Goal: Task Accomplishment & Management: Manage account settings

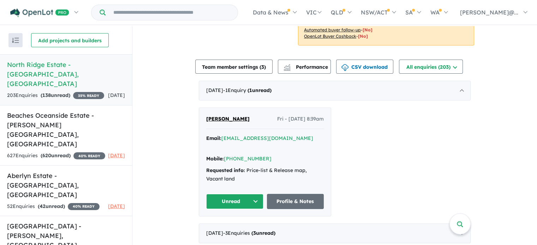
scroll to position [212, 0]
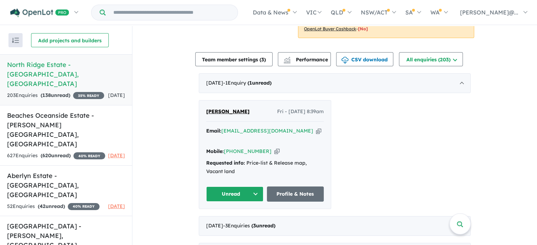
click at [316, 130] on icon "button" at bounding box center [318, 130] width 5 height 7
click at [274, 148] on icon "button" at bounding box center [276, 151] width 5 height 7
click at [285, 187] on link "Profile & Notes" at bounding box center [295, 194] width 57 height 15
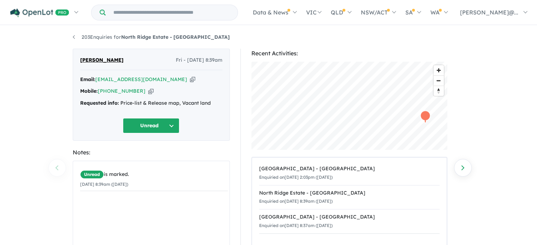
click at [164, 130] on button "Unread" at bounding box center [151, 125] width 56 height 15
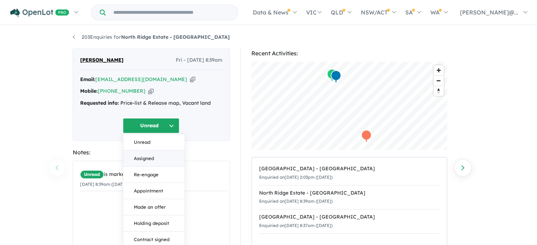
click at [151, 159] on button "Assigned" at bounding box center [153, 159] width 61 height 16
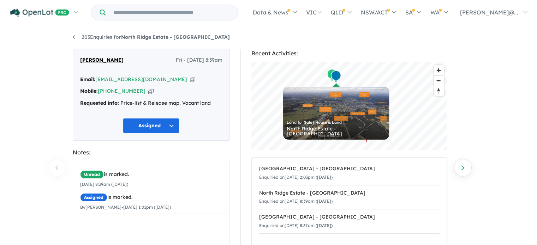
click at [73, 40] on li "203 Enquiries for North Ridge Estate - [GEOGRAPHIC_DATA]" at bounding box center [151, 37] width 157 height 8
click at [73, 36] on li "203 Enquiries for North Ridge Estate - [GEOGRAPHIC_DATA]" at bounding box center [151, 37] width 157 height 8
